Goal: Use online tool/utility: Utilize a website feature to perform a specific function

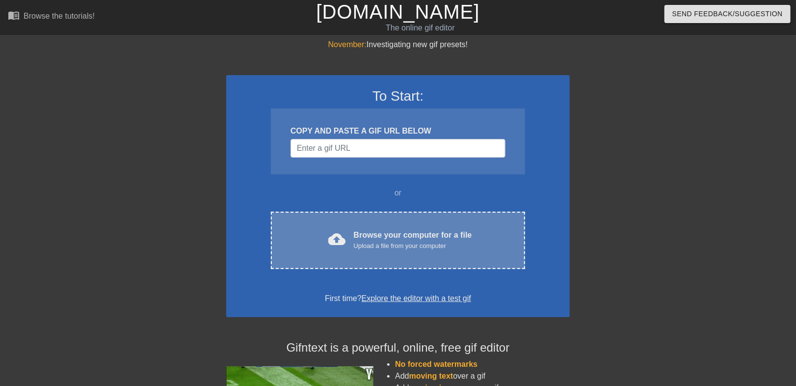
click at [328, 248] on span "cloud_upload" at bounding box center [337, 239] width 18 height 18
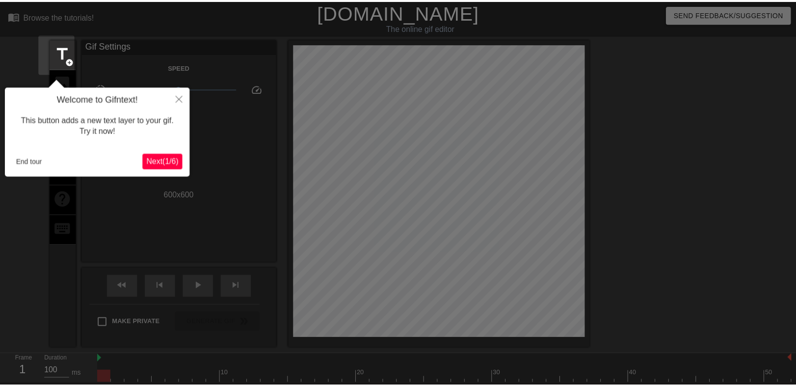
scroll to position [24, 0]
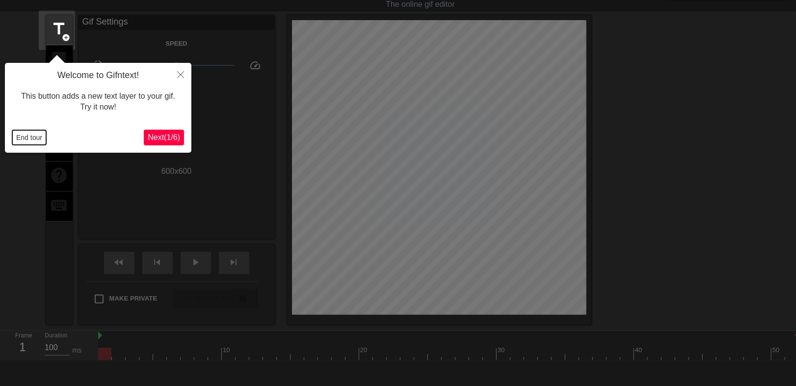
click at [29, 138] on button "End tour" at bounding box center [29, 137] width 34 height 15
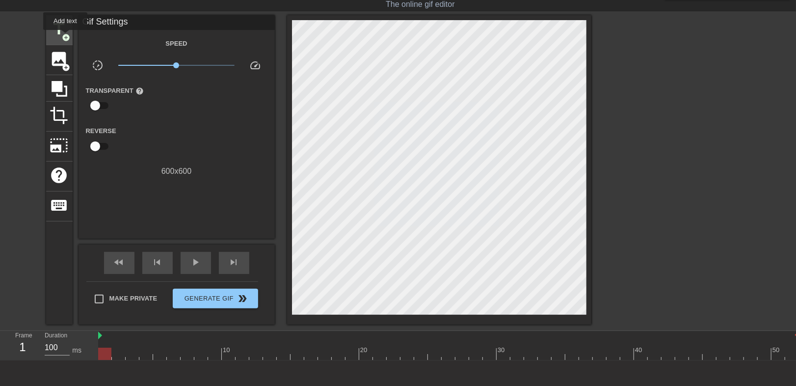
click at [65, 37] on span "add_circle" at bounding box center [66, 37] width 8 height 8
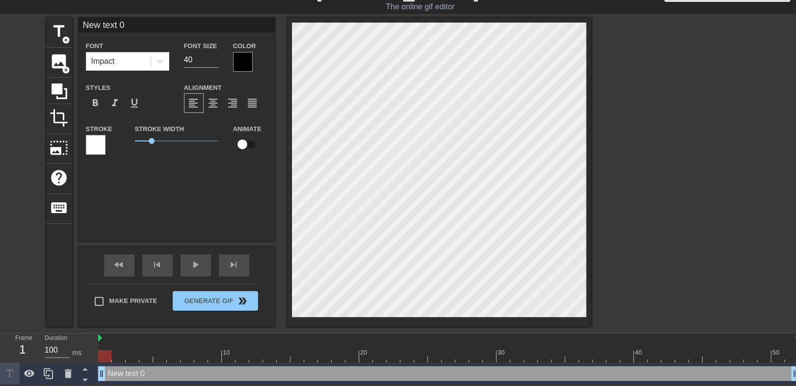
scroll to position [4, 12]
type input "M"
type textarea "M"
type input "Mu"
type textarea "Mu"
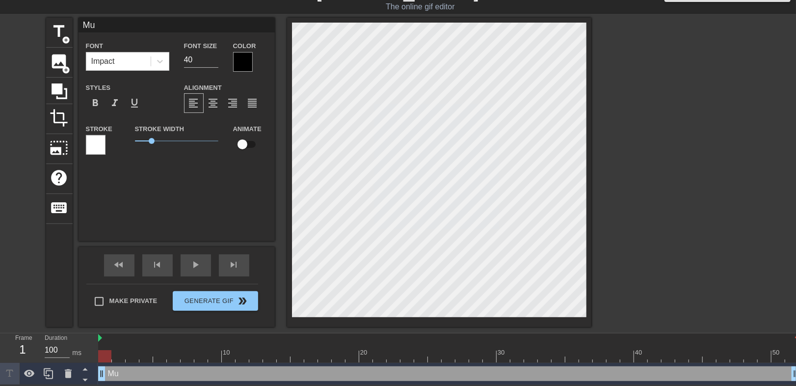
type input "Mus"
type textarea "Mus"
type input "Must"
type textarea "Must"
type input "Muste"
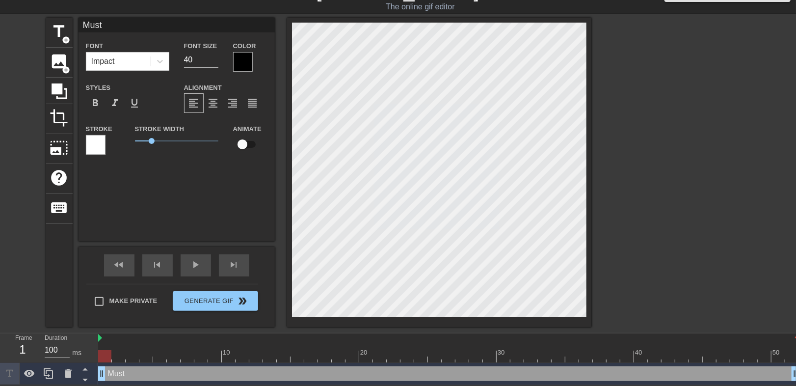
type textarea "Muste"
type input "Muster"
type textarea "Muster"
click at [240, 63] on div at bounding box center [243, 62] width 20 height 20
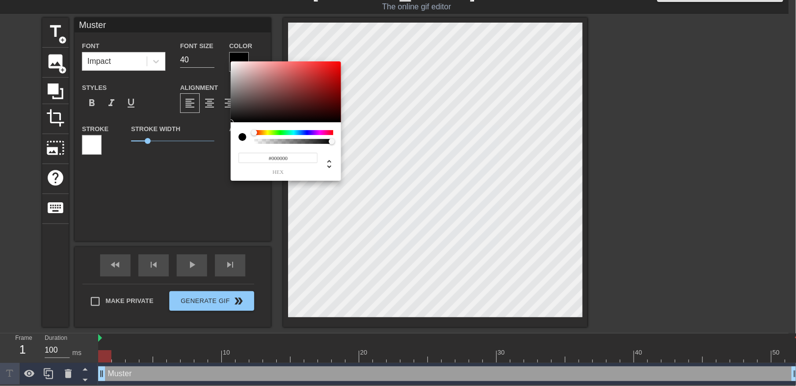
scroll to position [17, 0]
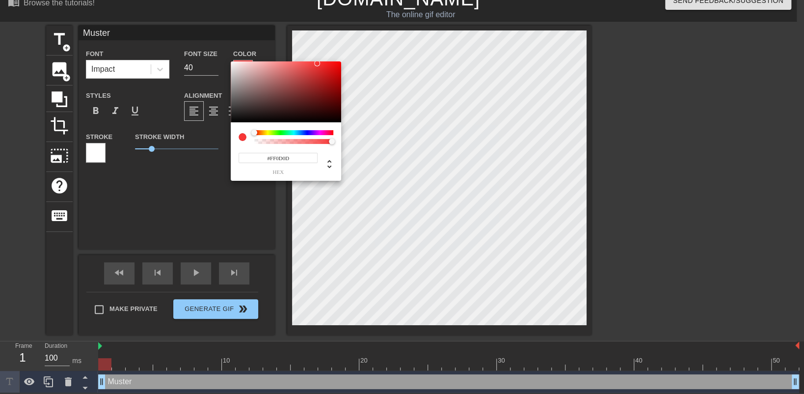
type input "#FF0000"
drag, startPoint x: 231, startPoint y: 119, endPoint x: 346, endPoint y: 51, distance: 133.6
click at [346, 51] on div "#FF0000 hex" at bounding box center [402, 197] width 804 height 394
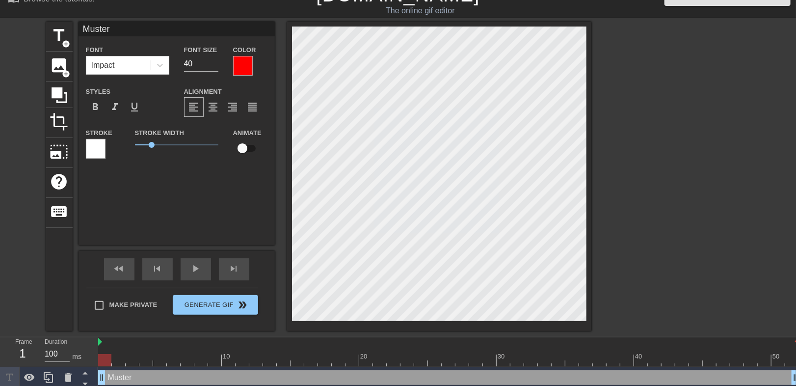
click at [34, 286] on div "title add_circle image add_circle crop photo_size_select_large help keyboard Mu…" at bounding box center [398, 176] width 796 height 309
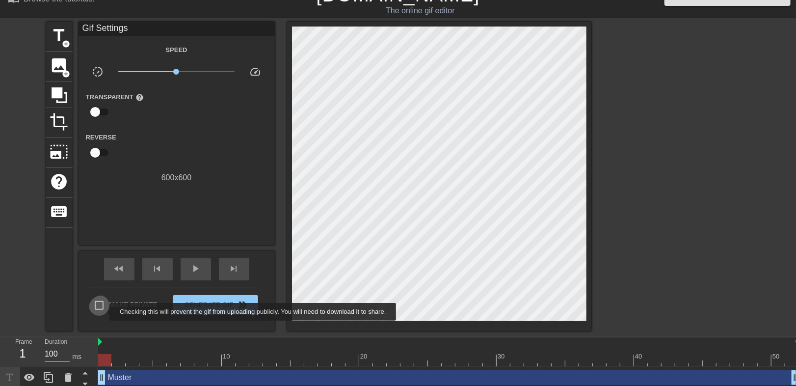
click at [103, 312] on input "Make Private" at bounding box center [99, 305] width 21 height 21
checkbox input "true"
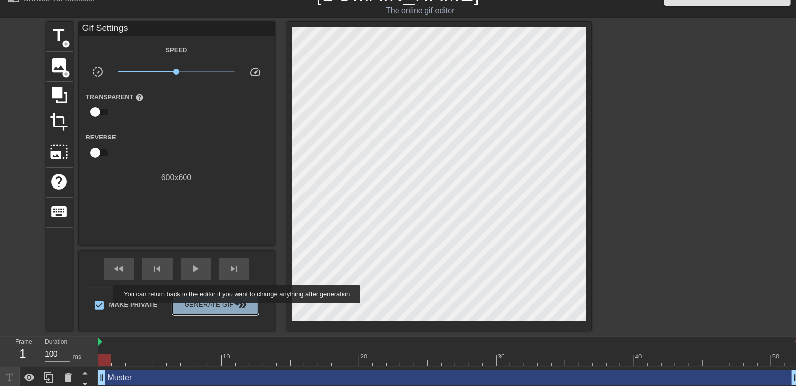
click at [234, 310] on span "Generate Gif double_arrow" at bounding box center [215, 305] width 77 height 12
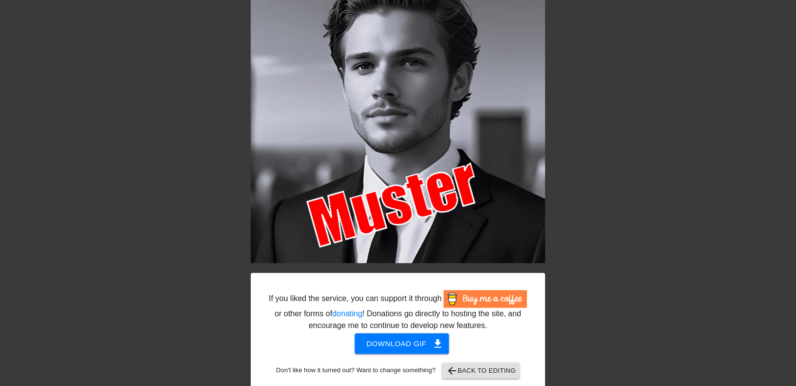
scroll to position [90, 0]
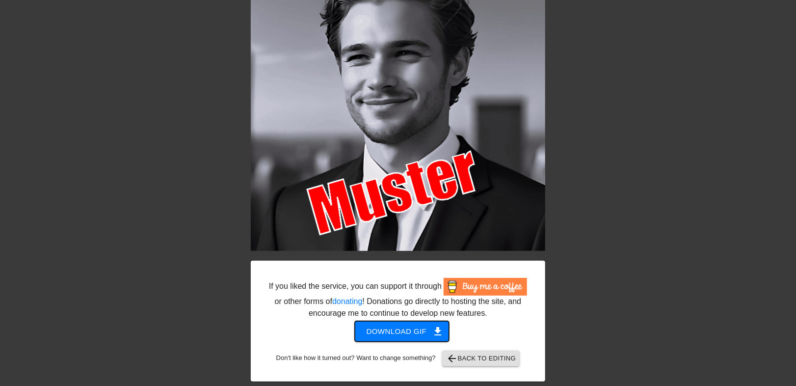
click at [424, 338] on span "Download gif get_app" at bounding box center [402, 331] width 71 height 13
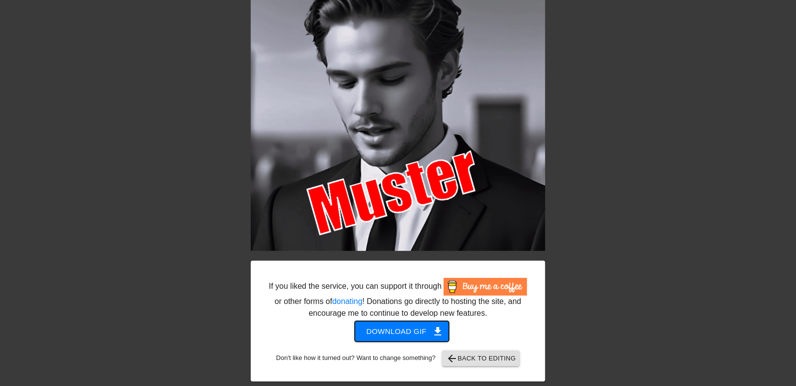
scroll to position [0, 0]
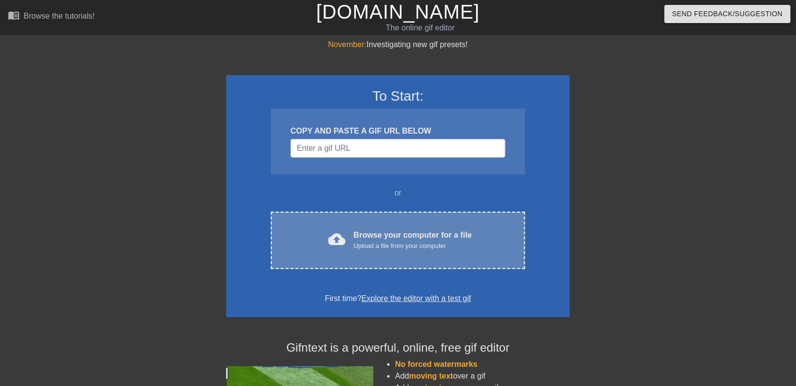
click at [328, 248] on span "cloud_upload" at bounding box center [337, 239] width 18 height 18
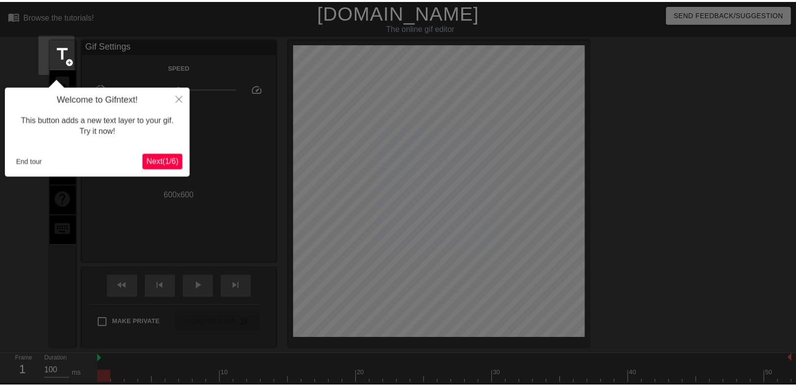
scroll to position [24, 0]
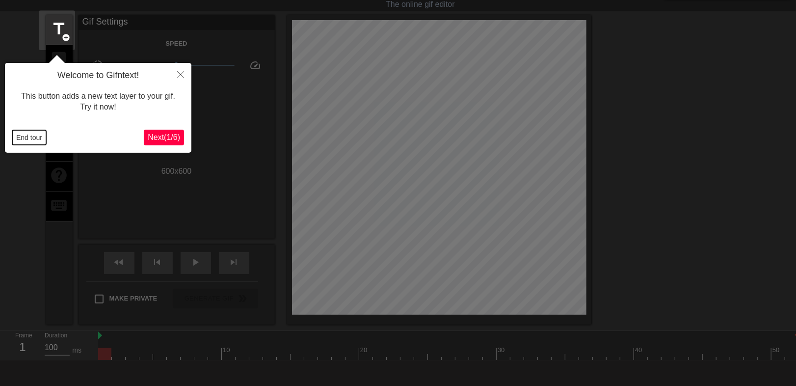
click at [28, 140] on button "End tour" at bounding box center [29, 137] width 34 height 15
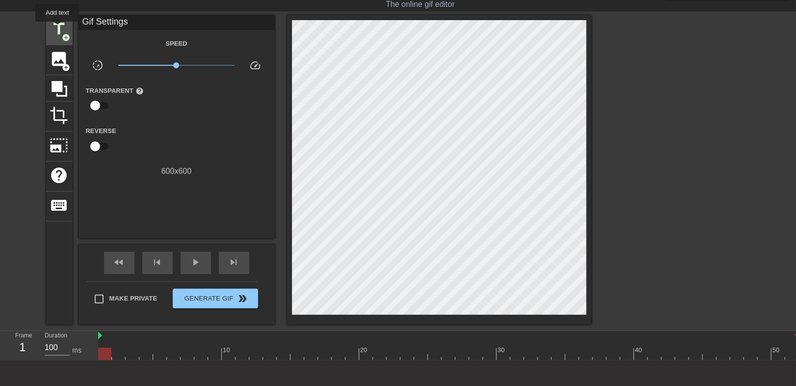
click at [57, 28] on span "title" at bounding box center [59, 29] width 19 height 19
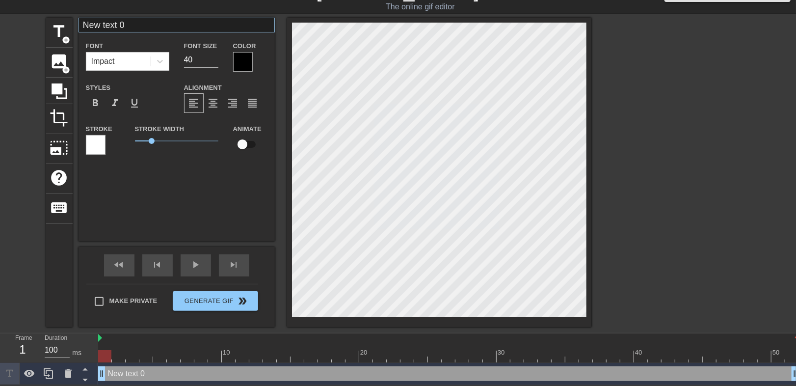
scroll to position [4, 17]
type input "M"
type textarea "M"
type input "Mu"
type textarea "Mu"
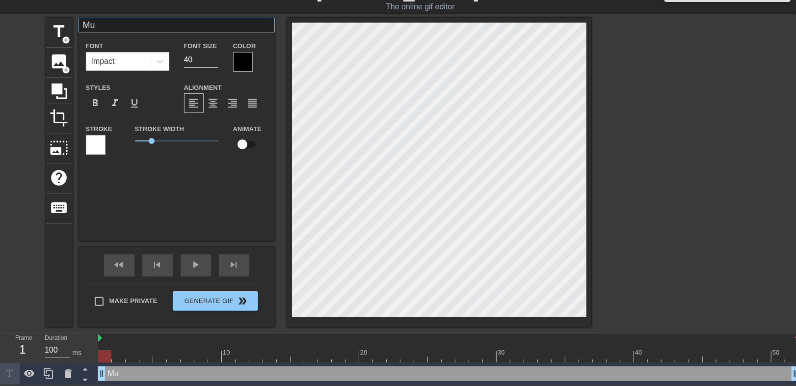
type input "Mus"
type textarea "Mus"
type input "Must"
type textarea "Must"
type input "Muste"
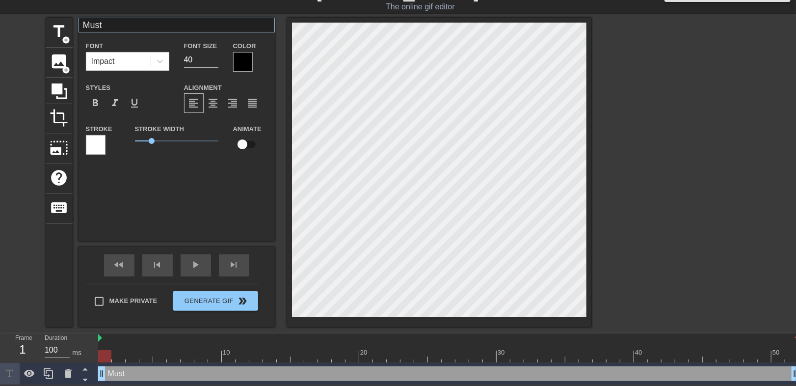
type textarea "Muste"
type input "Muster"
type textarea "Muster"
click at [238, 66] on div at bounding box center [243, 62] width 20 height 20
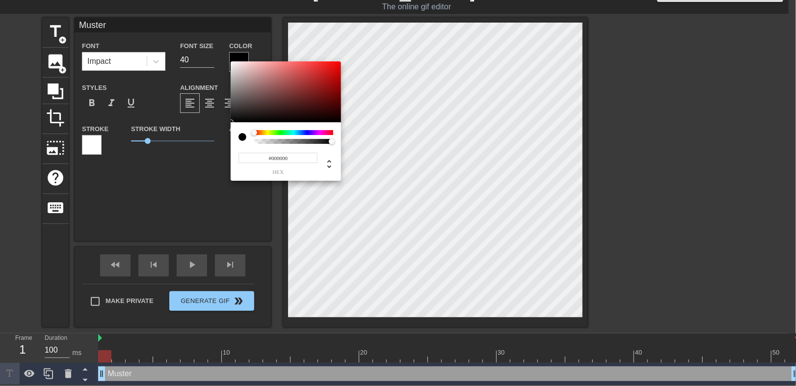
scroll to position [17, 0]
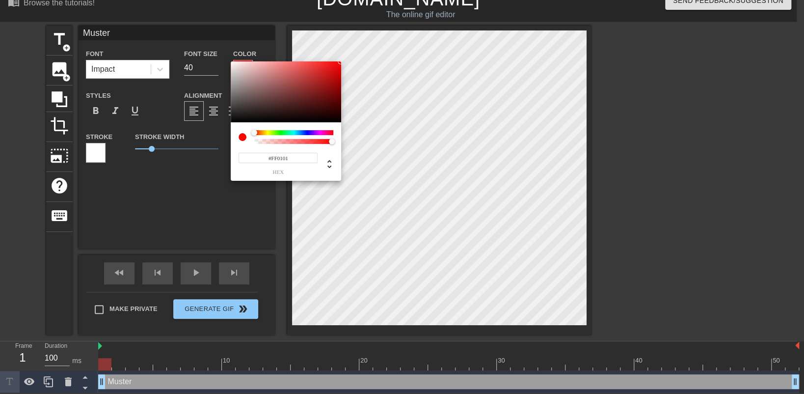
type input "#FF0000"
drag, startPoint x: 231, startPoint y: 119, endPoint x: 343, endPoint y: 54, distance: 129.3
click at [343, 54] on div "#FF0000 hex" at bounding box center [402, 197] width 804 height 394
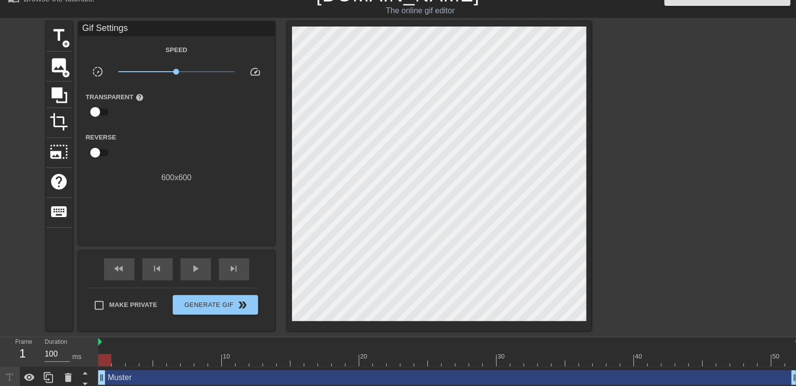
scroll to position [0, 0]
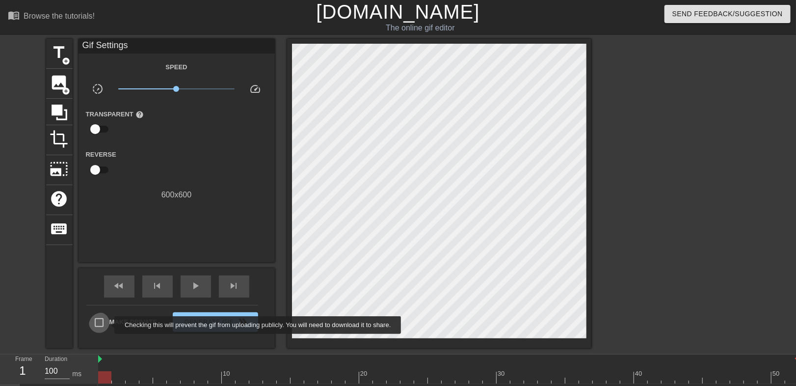
click at [108, 325] on input "Make Private" at bounding box center [99, 322] width 21 height 21
checkbox input "true"
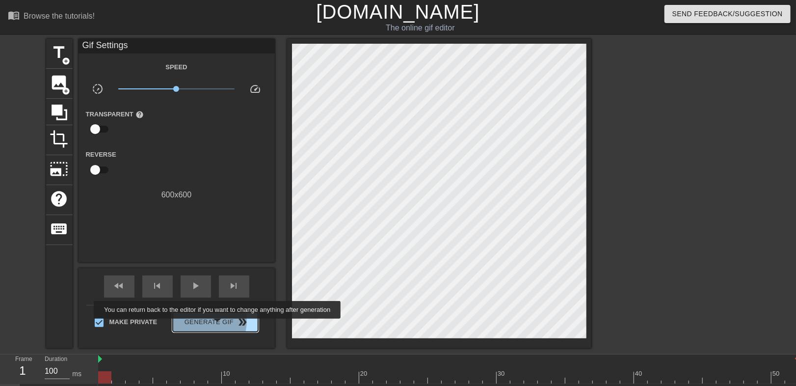
click at [214, 325] on span "Generate Gif double_arrow" at bounding box center [215, 322] width 77 height 12
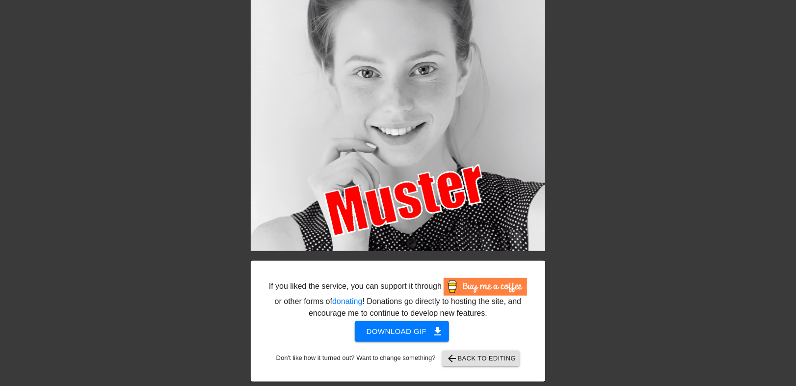
scroll to position [129, 0]
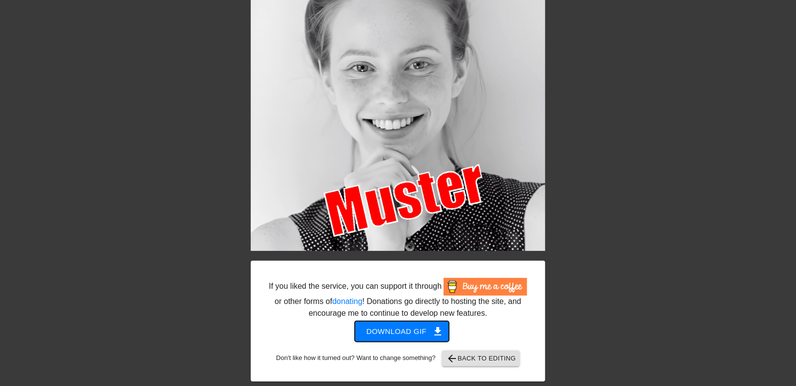
click at [405, 325] on span "Download gif get_app" at bounding box center [402, 331] width 71 height 13
